Goal: Transaction & Acquisition: Purchase product/service

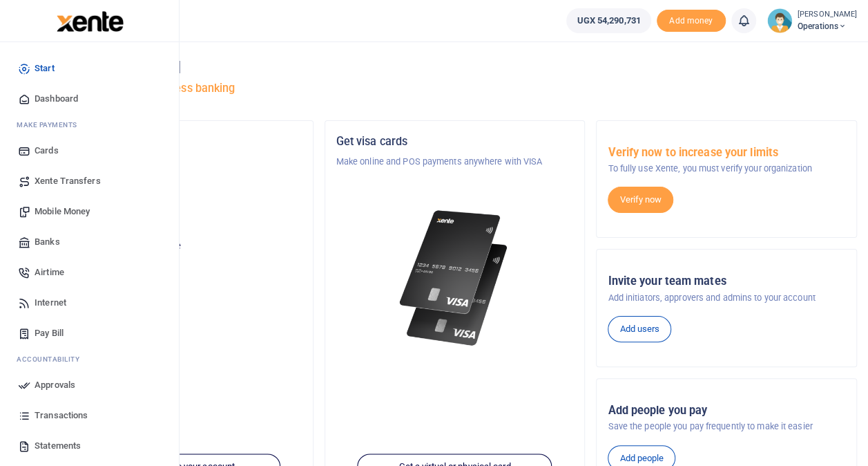
click at [64, 208] on span "Mobile Money" at bounding box center [62, 211] width 55 height 14
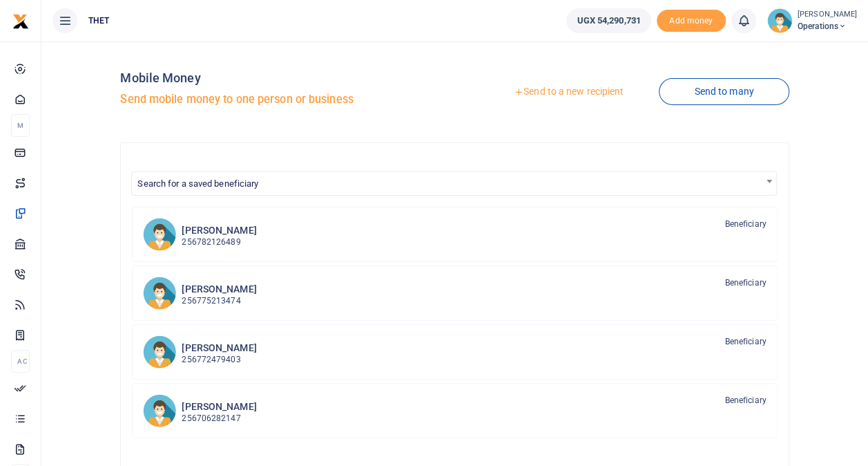
click at [558, 91] on link "Send to a new recipient" at bounding box center [569, 91] width 180 height 25
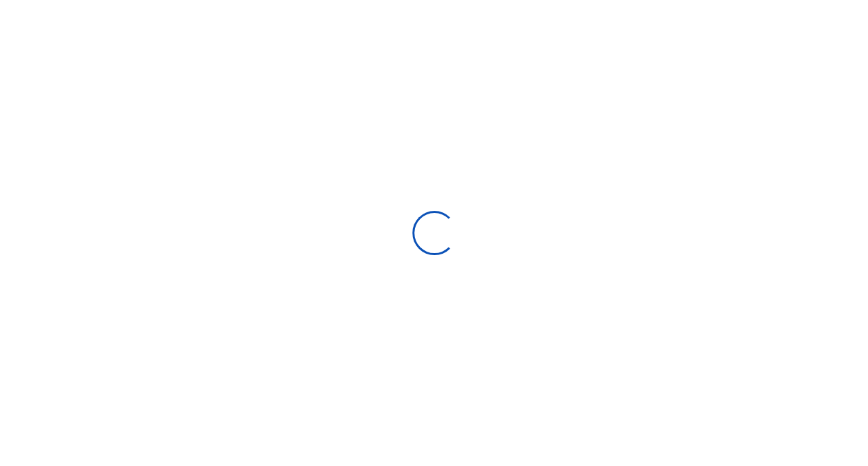
select select
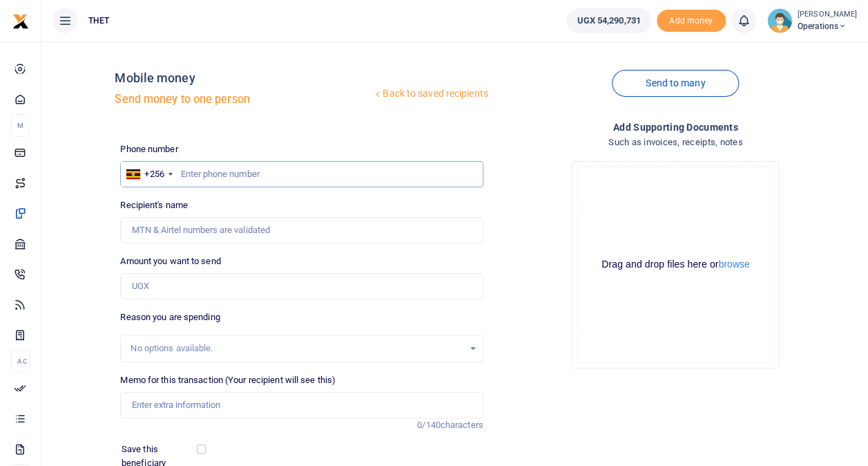
click at [224, 171] on input "text" at bounding box center [301, 174] width 363 height 26
type input "762196795"
type input "Gilbert Okenga"
click at [102, 225] on div "Back to saved recipients Mobile money Send money to one person Send to many Pho…" at bounding box center [455, 308] width 816 height 513
click at [283, 173] on input "762196795" at bounding box center [301, 174] width 363 height 26
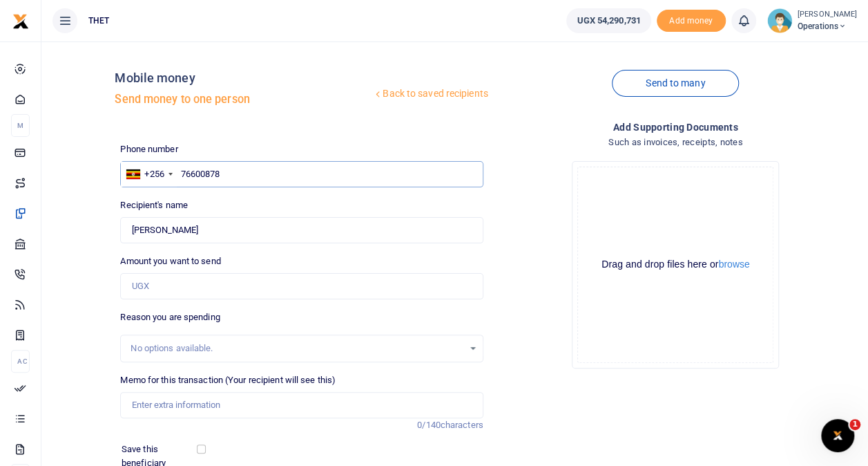
type input "766008782"
type input "Conslate Awacango"
click at [98, 203] on div "Back to saved recipients Mobile money Send money to one person Send to many Pho…" at bounding box center [455, 308] width 816 height 513
click at [248, 181] on input "766008782" at bounding box center [301, 174] width 363 height 26
type input "777918728"
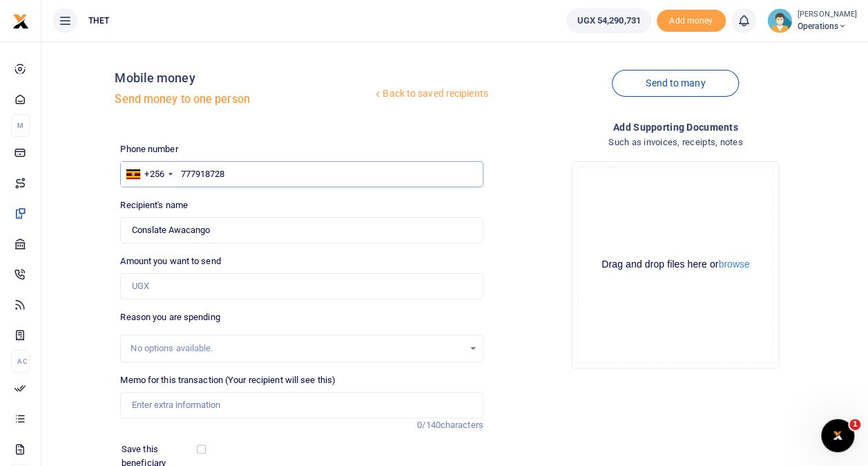
type input "Damaline Awekonimungu"
click at [84, 217] on div "Back to saved recipients Mobile money Send money to one person Send to many Pho…" at bounding box center [455, 308] width 816 height 513
click at [291, 174] on input "777918728" at bounding box center [301, 174] width 363 height 26
type input "779810217"
type input "Wilfred Manano"
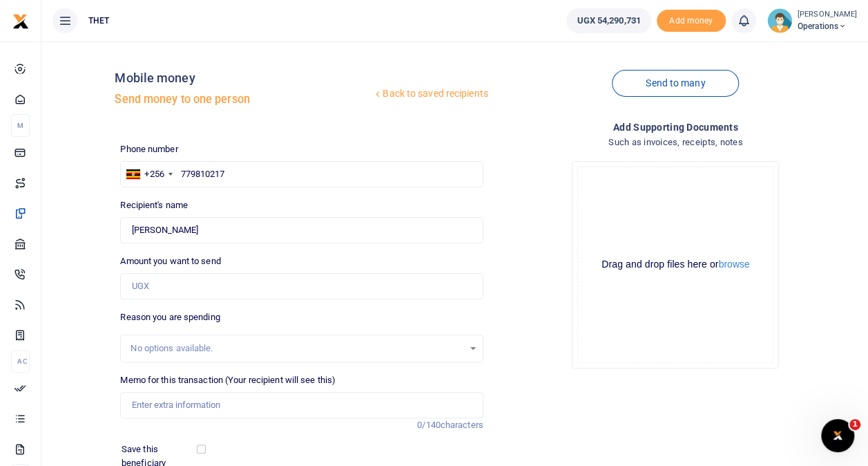
click at [93, 215] on div "Back to saved recipients Mobile money Send money to one person Send to many Pho…" at bounding box center [455, 308] width 816 height 513
click at [240, 171] on input "779810217" at bounding box center [301, 174] width 363 height 26
type input "775102206"
type input "Santo Canpara"
click at [100, 193] on div "Back to saved recipients Mobile money Send money to one person Send to many Pho…" at bounding box center [455, 308] width 816 height 513
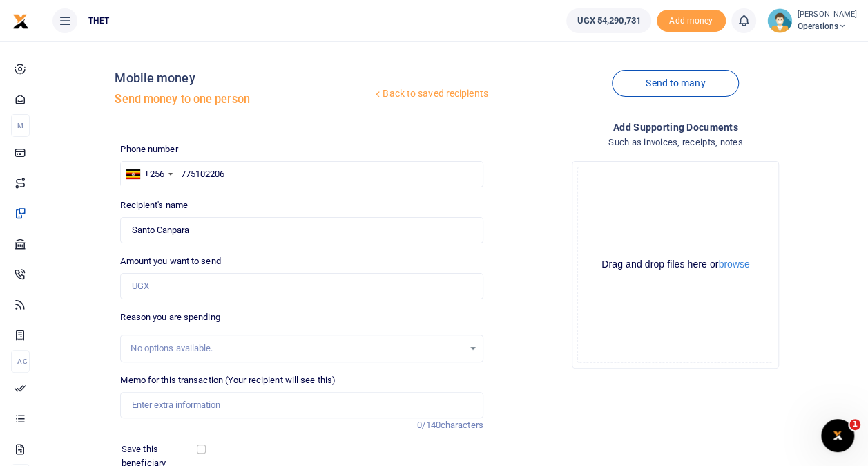
click at [90, 239] on div "Back to saved recipients Mobile money Send money to one person Send to many Pho…" at bounding box center [455, 308] width 816 height 513
click at [87, 263] on div "Back to saved recipients Mobile money Send money to one person Send to many Pho…" at bounding box center [455, 308] width 816 height 513
click at [233, 173] on input "775102206" at bounding box center [301, 174] width 363 height 26
type input "775102206"
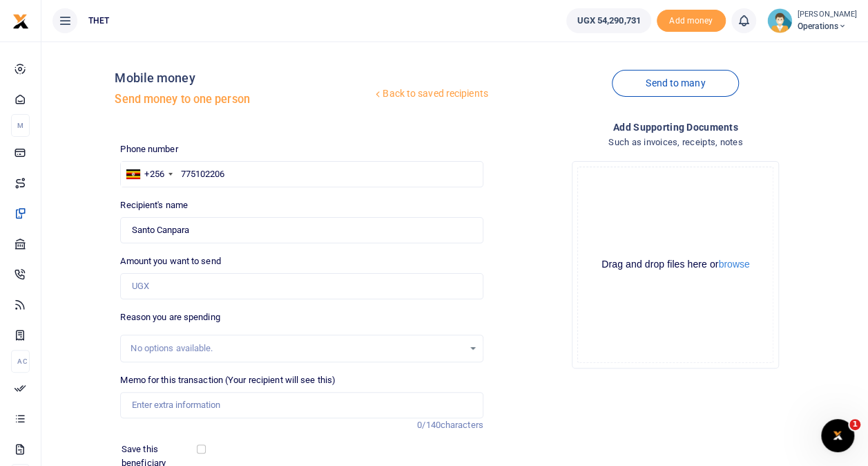
click at [86, 216] on div "Back to saved recipients Mobile money Send money to one person Send to many Pho…" at bounding box center [455, 308] width 816 height 513
click at [179, 285] on input "Amount you want to send" at bounding box center [301, 286] width 363 height 26
type input "100,000"
click at [86, 304] on div "Back to saved recipients Mobile money Send money to one person Send to many Pho…" at bounding box center [455, 308] width 816 height 513
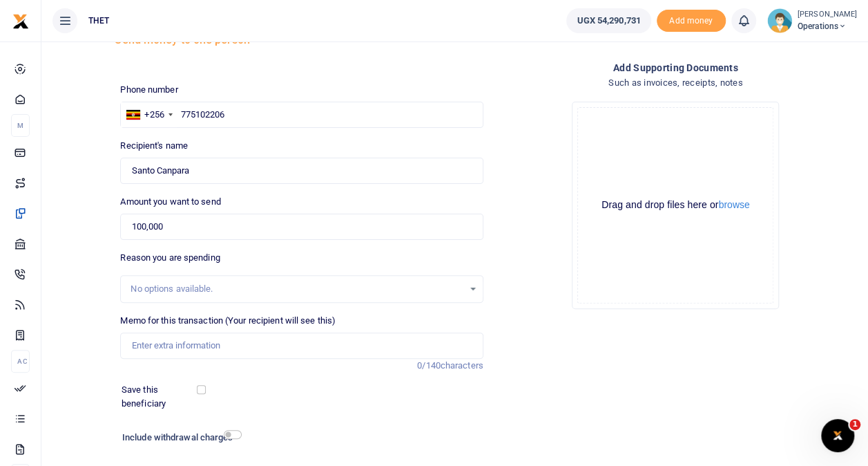
scroll to position [64, 0]
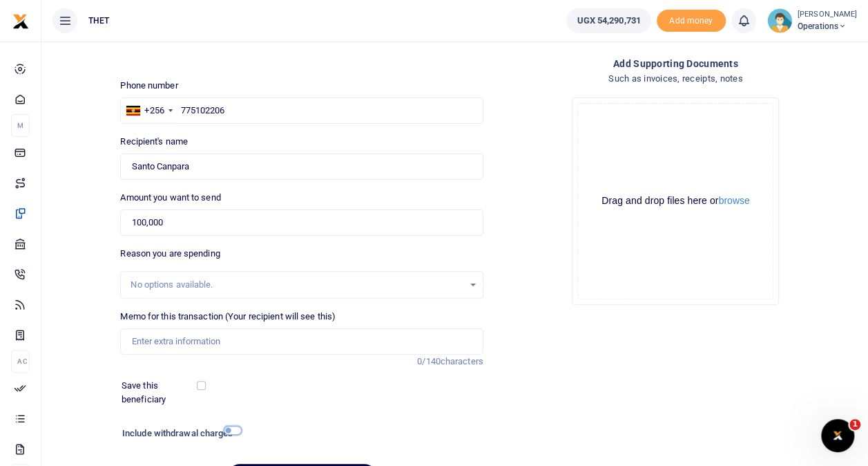
click at [233, 431] on input "checkbox" at bounding box center [233, 430] width 18 height 9
click at [227, 430] on input "checkbox" at bounding box center [233, 430] width 18 height 9
checkbox input "false"
click at [82, 236] on div "Back to saved recipients Mobile money Send money to one person Send to many Pho…" at bounding box center [455, 245] width 816 height 513
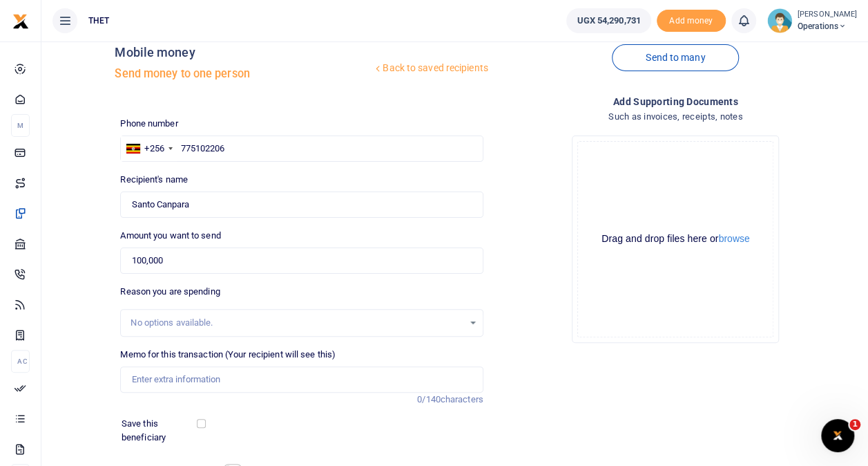
scroll to position [0, 0]
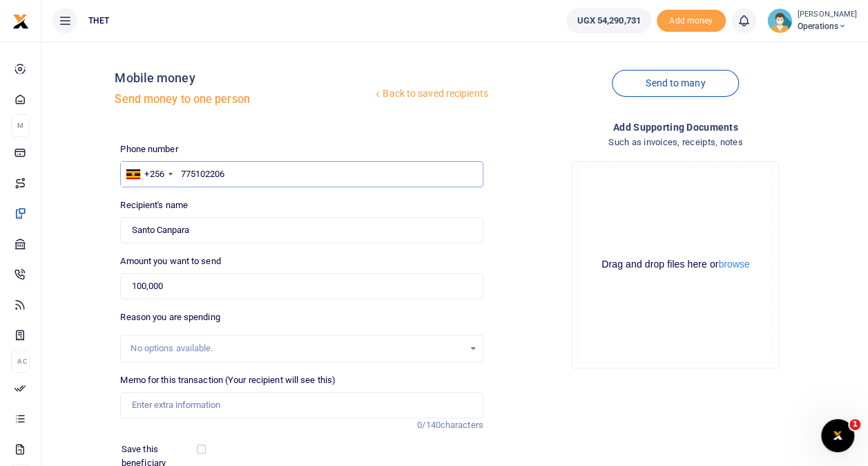
click at [217, 175] on input "775102206" at bounding box center [301, 174] width 363 height 26
type input "775102706"
type input "Mary Taabu"
click at [55, 225] on div "Back to saved recipients Mobile money Send money to one person Send to many Pho…" at bounding box center [455, 308] width 816 height 513
click at [217, 173] on input "775102706" at bounding box center [301, 174] width 363 height 26
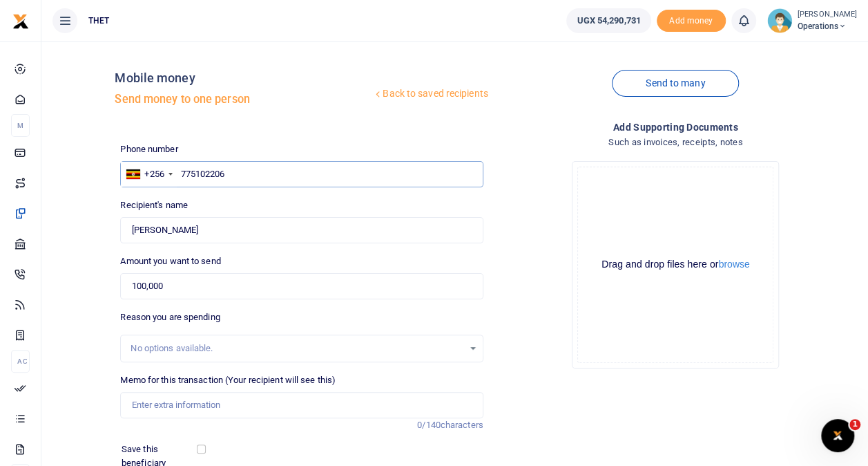
type input "775102206"
type input "Santo Canpara"
click at [232, 171] on input "775102206" at bounding box center [301, 174] width 363 height 26
type input "764669549"
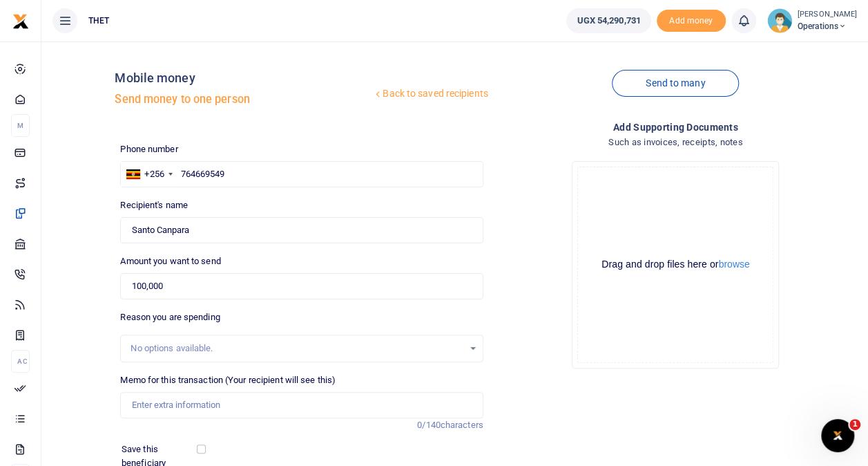
type input "Rosemary Tumuramwe"
click at [92, 203] on div "Back to saved recipients Mobile money Send money to one person Send to many Pho…" at bounding box center [455, 308] width 816 height 513
click at [299, 174] on input "764669549" at bounding box center [301, 174] width 363 height 26
type input "760040671"
type input "Grace Mary Katusiime"
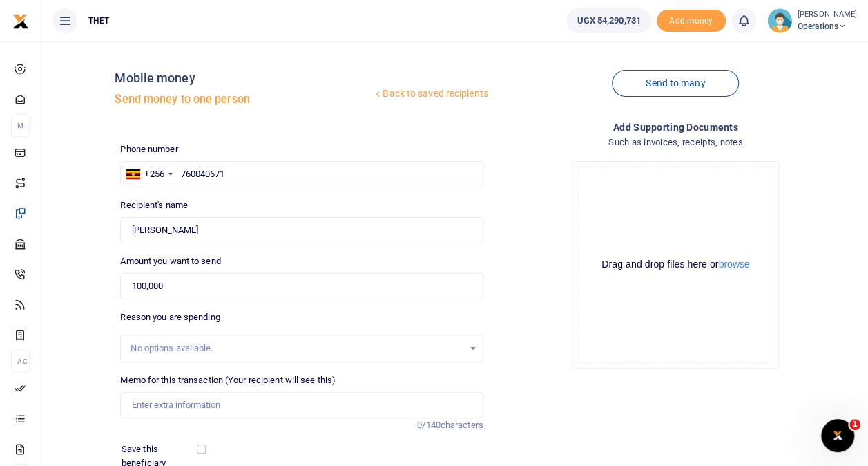
click at [101, 216] on div "Back to saved recipients Mobile money Send money to one person Send to many Pho…" at bounding box center [455, 308] width 816 height 513
click at [253, 169] on input "760040671" at bounding box center [301, 174] width 363 height 26
type input "780199113"
click at [88, 226] on div "Back to saved recipients Mobile money Send money to one person Send to many Pho…" at bounding box center [455, 308] width 816 height 513
type input "Sheilah Kobururu"
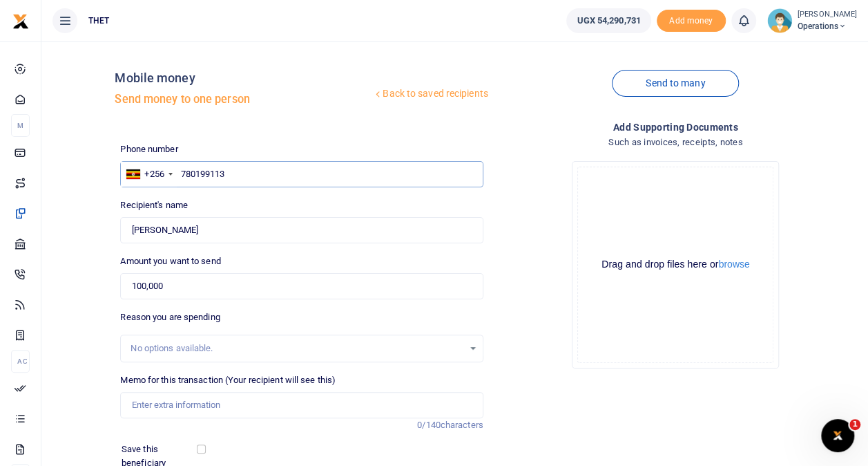
click at [243, 178] on input "780199113" at bounding box center [301, 174] width 363 height 26
type input "776607998"
type input "Christine Korutaro"
click at [88, 194] on div "Back to saved recipients Mobile money Send money to one person Send to many Pho…" at bounding box center [455, 308] width 816 height 513
click at [82, 227] on div "Back to saved recipients Mobile money Send money to one person Send to many Pho…" at bounding box center [455, 308] width 816 height 513
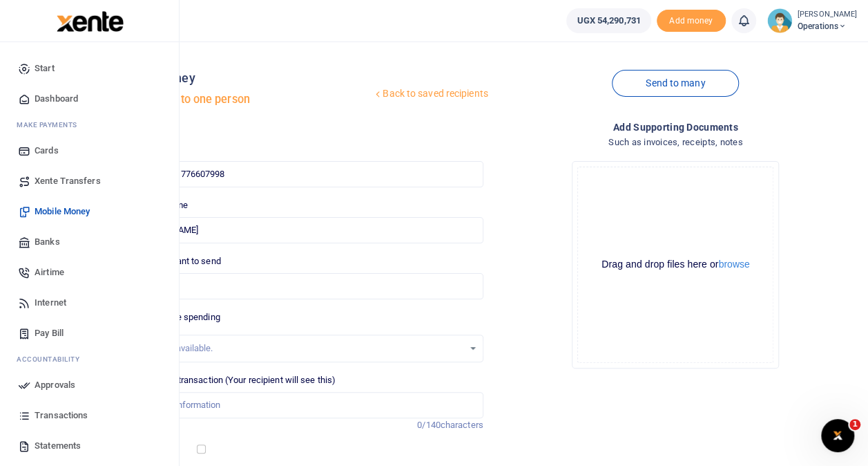
click at [60, 409] on span "Transactions" at bounding box center [61, 415] width 53 height 14
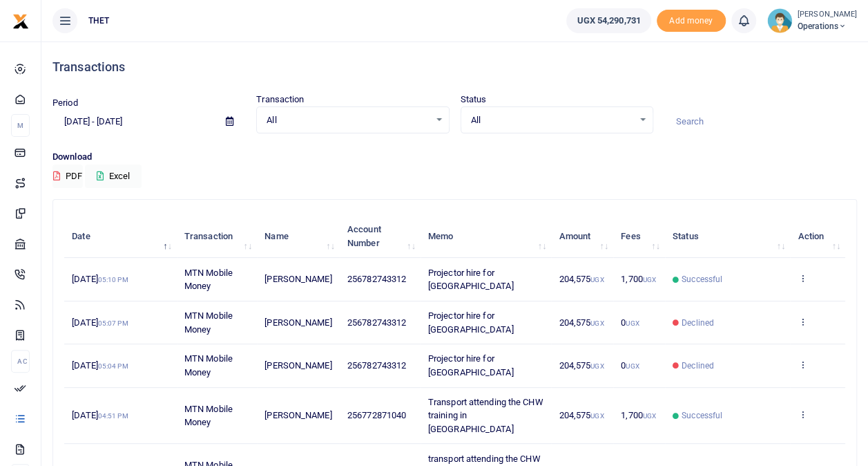
click at [798, 17] on small "[PERSON_NAME]" at bounding box center [827, 15] width 59 height 12
click at [803, 94] on link "Logout" at bounding box center [829, 100] width 109 height 19
